Goal: Navigation & Orientation: Find specific page/section

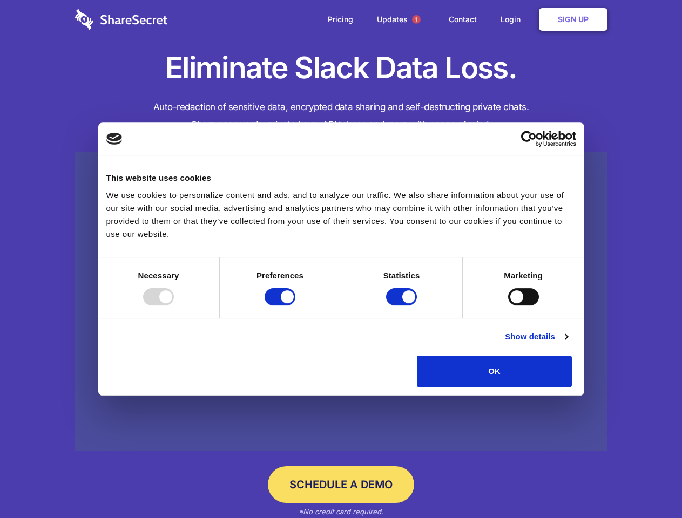
click at [174, 306] on div at bounding box center [158, 296] width 31 height 17
click at [295, 306] on input "Preferences" at bounding box center [279, 296] width 31 height 17
checkbox input "false"
click at [403, 306] on input "Statistics" at bounding box center [401, 296] width 31 height 17
checkbox input "false"
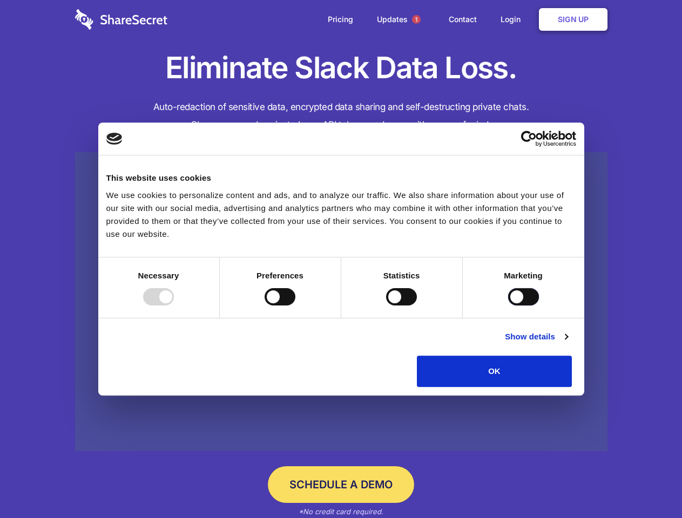
click at [508, 306] on input "Marketing" at bounding box center [523, 296] width 31 height 17
checkbox input "true"
click at [567, 343] on link "Show details" at bounding box center [536, 336] width 63 height 13
click at [0, 0] on div "Statistic cookies help website owners to understand how visitors interact with …" at bounding box center [0, 0] width 0 height 0
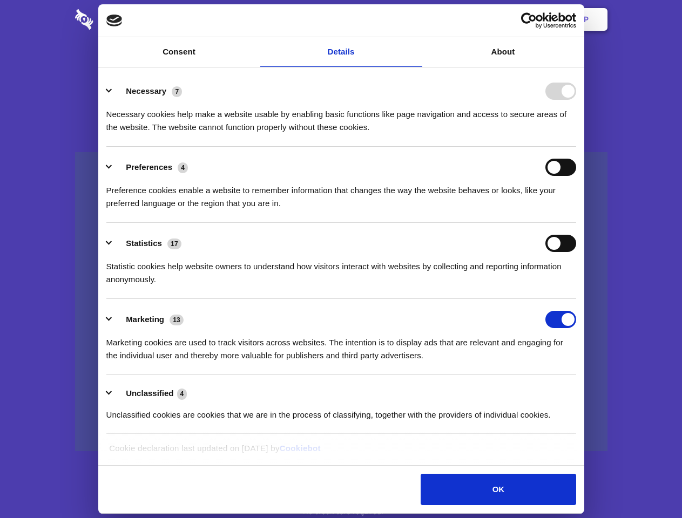
click at [416, 19] on span "1" at bounding box center [416, 19] width 9 height 9
